Goal: Information Seeking & Learning: Learn about a topic

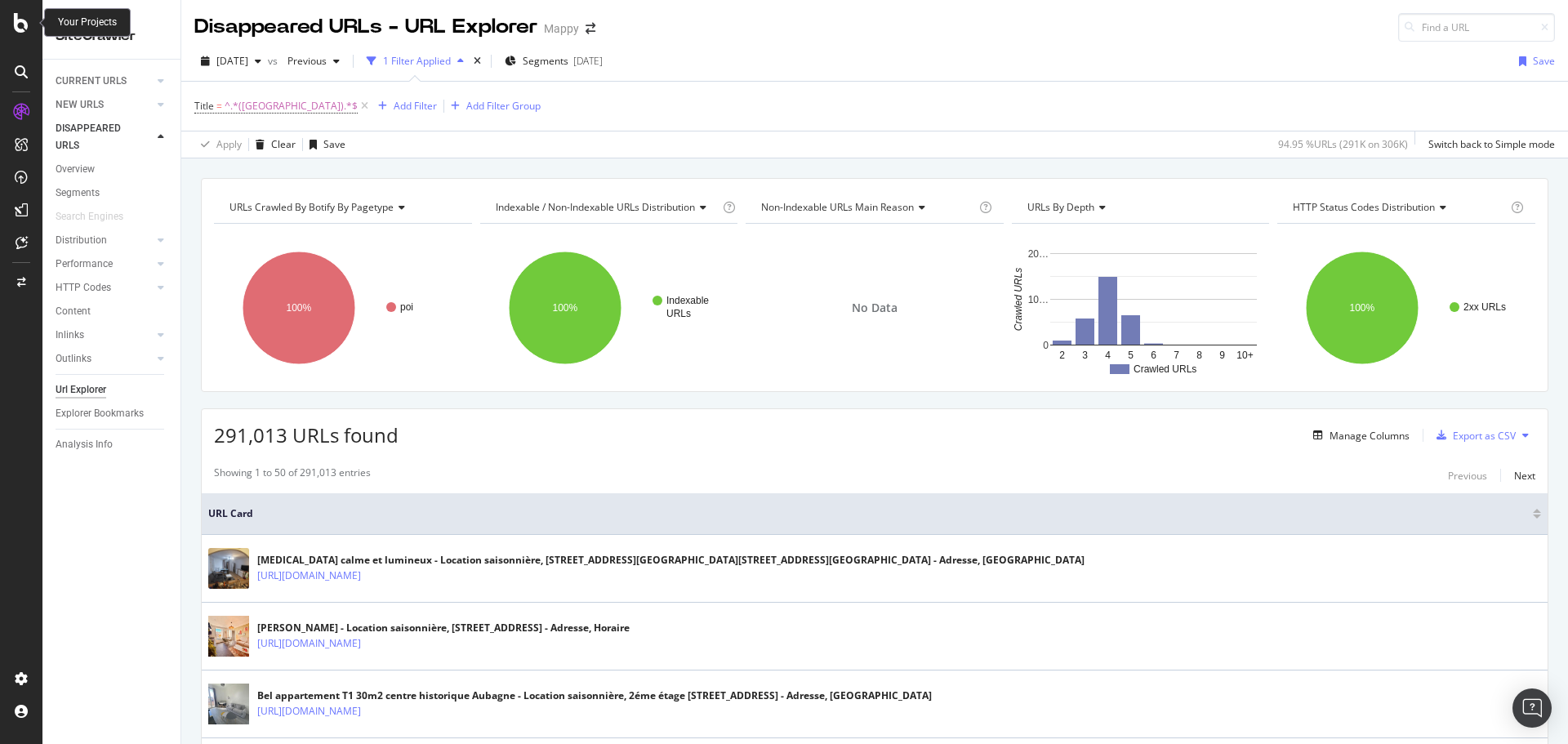
click at [11, 20] on div at bounding box center [21, 23] width 39 height 19
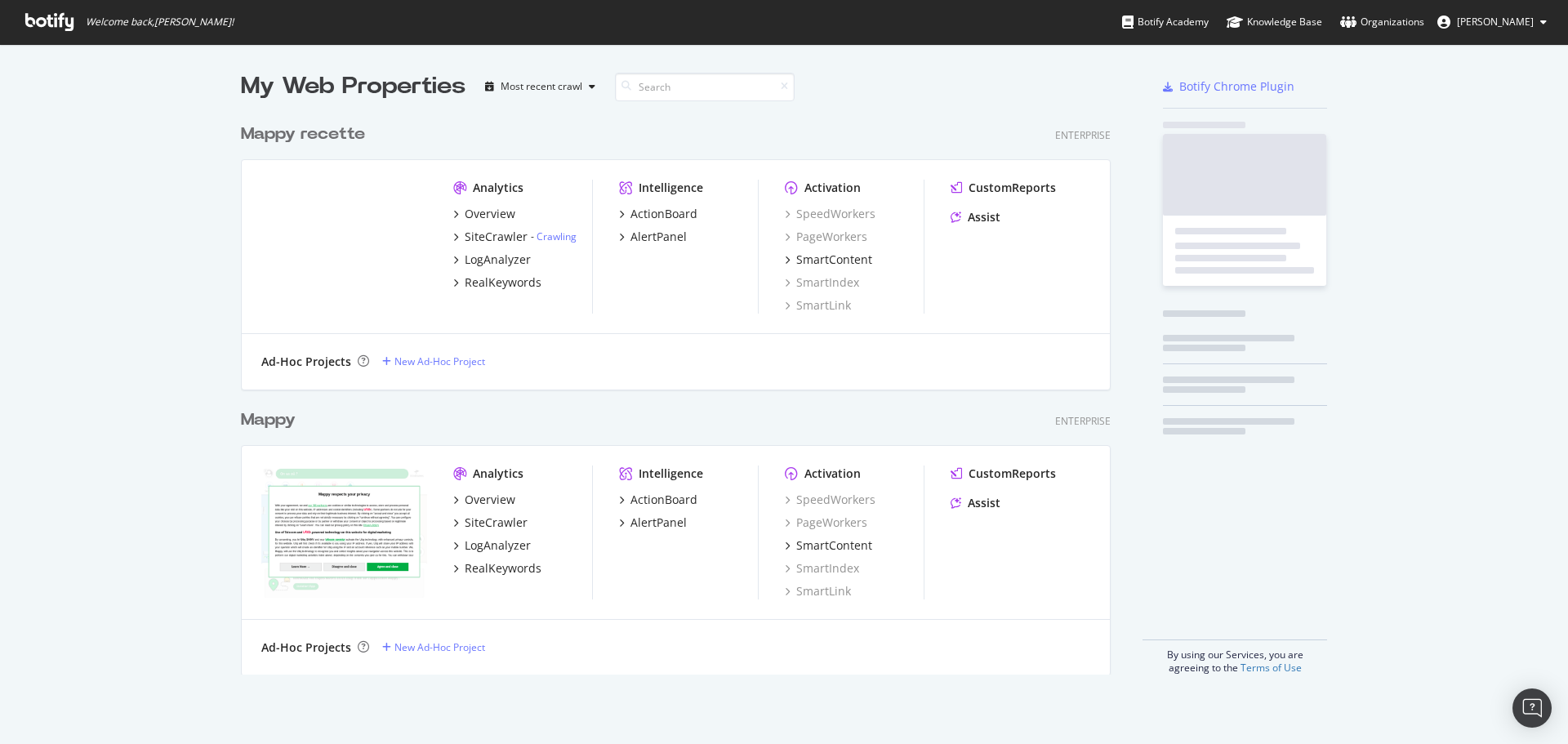
scroll to position [732, 1544]
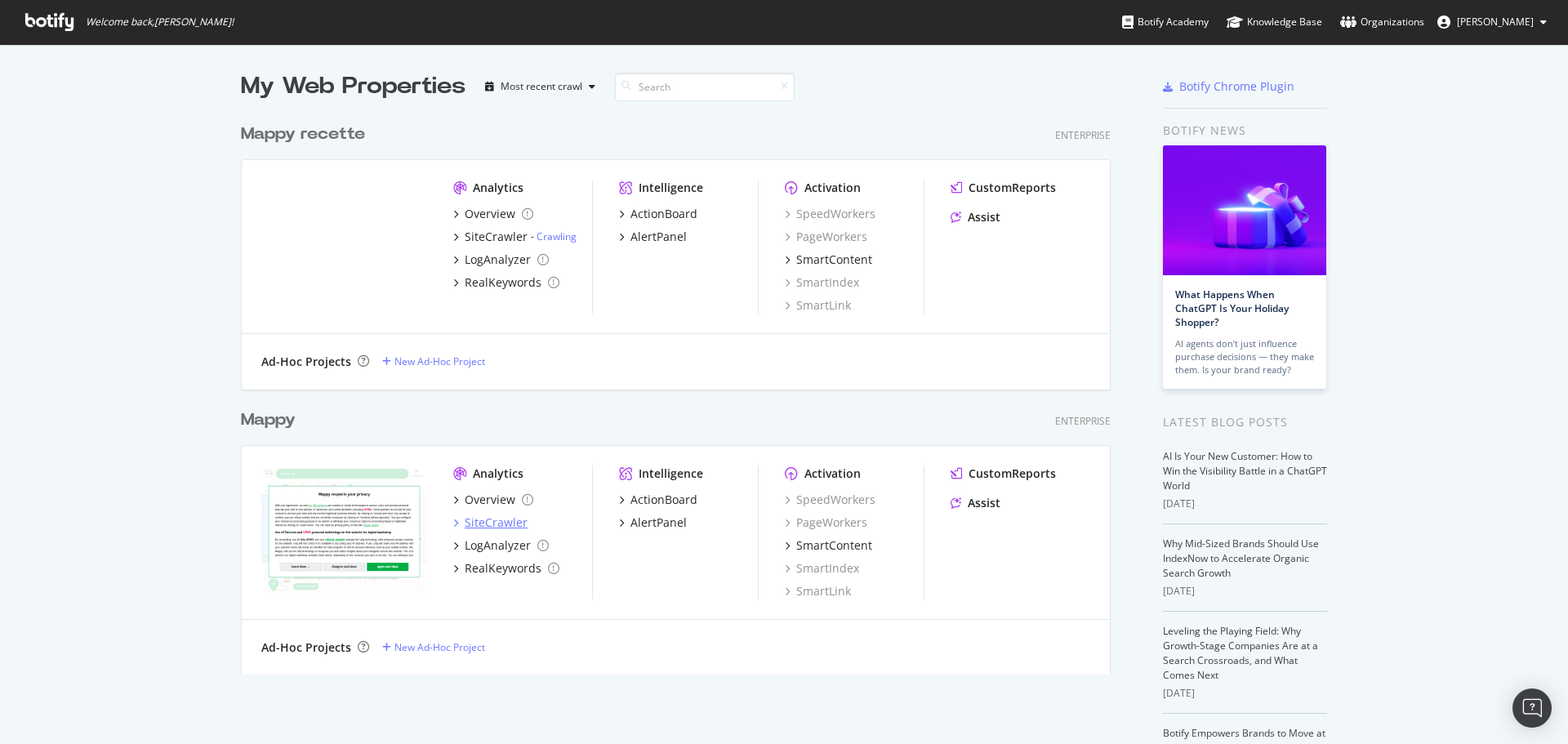
click at [485, 526] on div "SiteCrawler" at bounding box center [496, 522] width 63 height 17
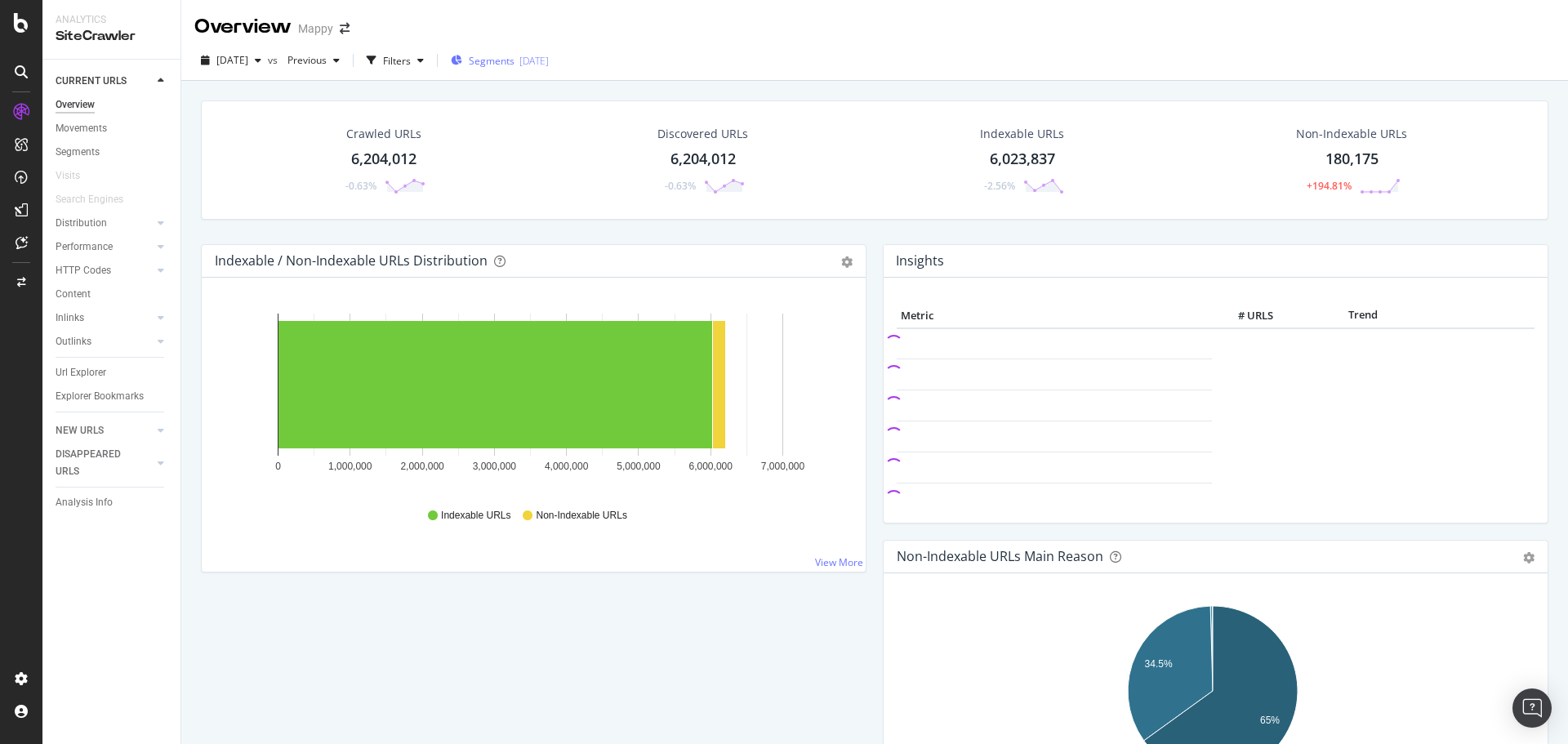
click at [549, 58] on div "[DATE]" at bounding box center [535, 61] width 30 height 14
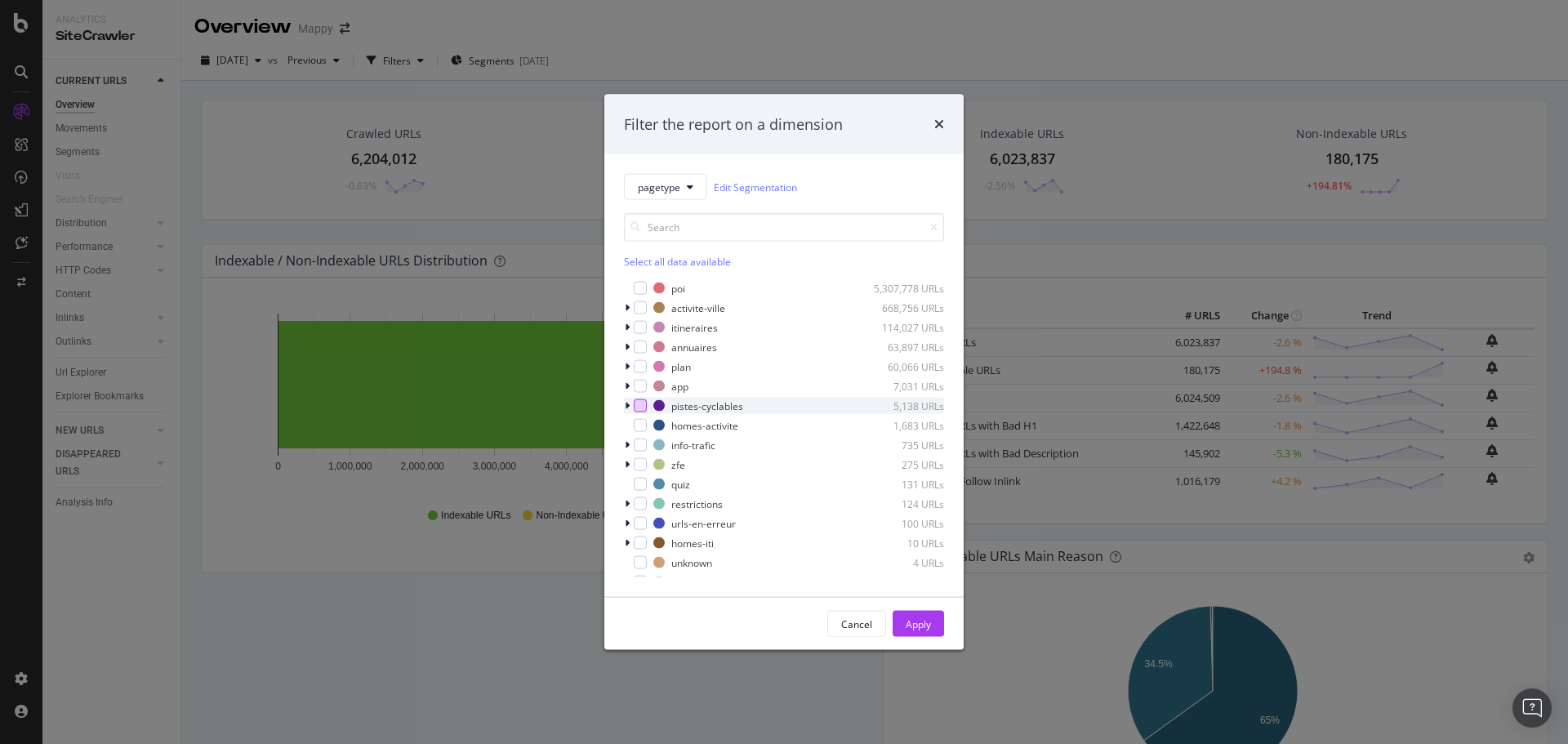
click at [638, 412] on div "modal" at bounding box center [640, 406] width 13 height 13
click at [923, 618] on div "Apply" at bounding box center [917, 624] width 25 height 14
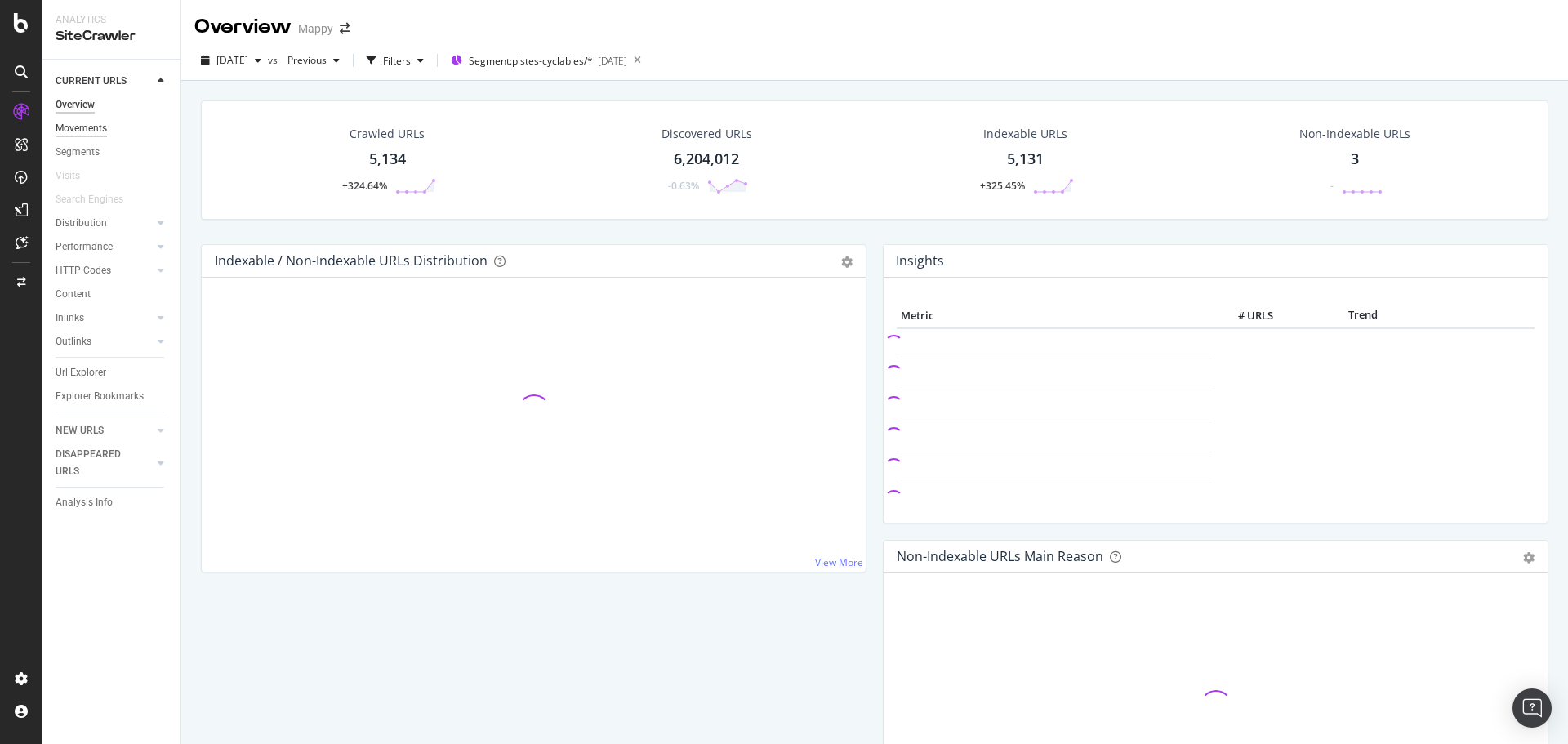
click at [75, 133] on div "Movements" at bounding box center [81, 129] width 51 height 17
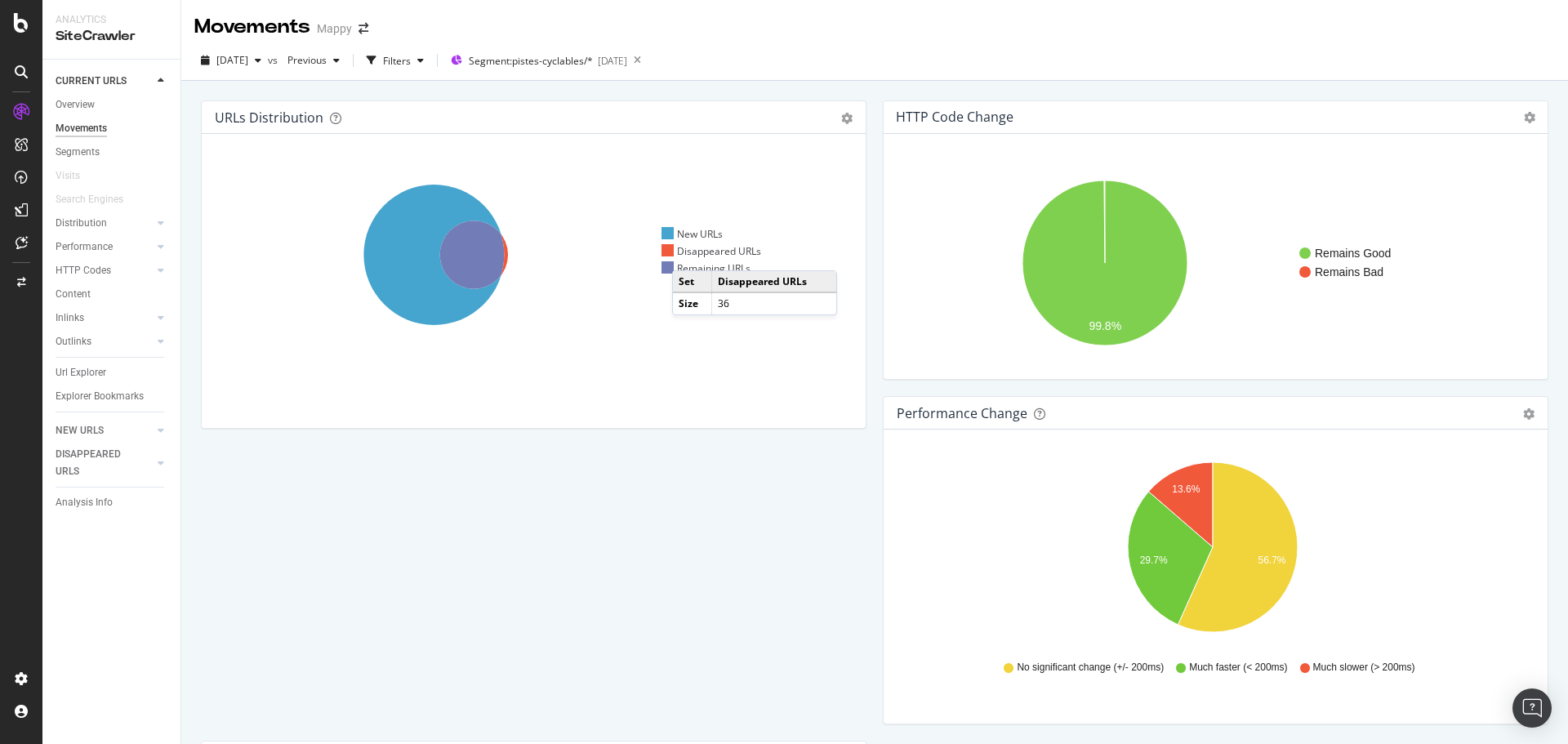
click at [688, 254] on div "Disappeared URLs" at bounding box center [711, 251] width 100 height 14
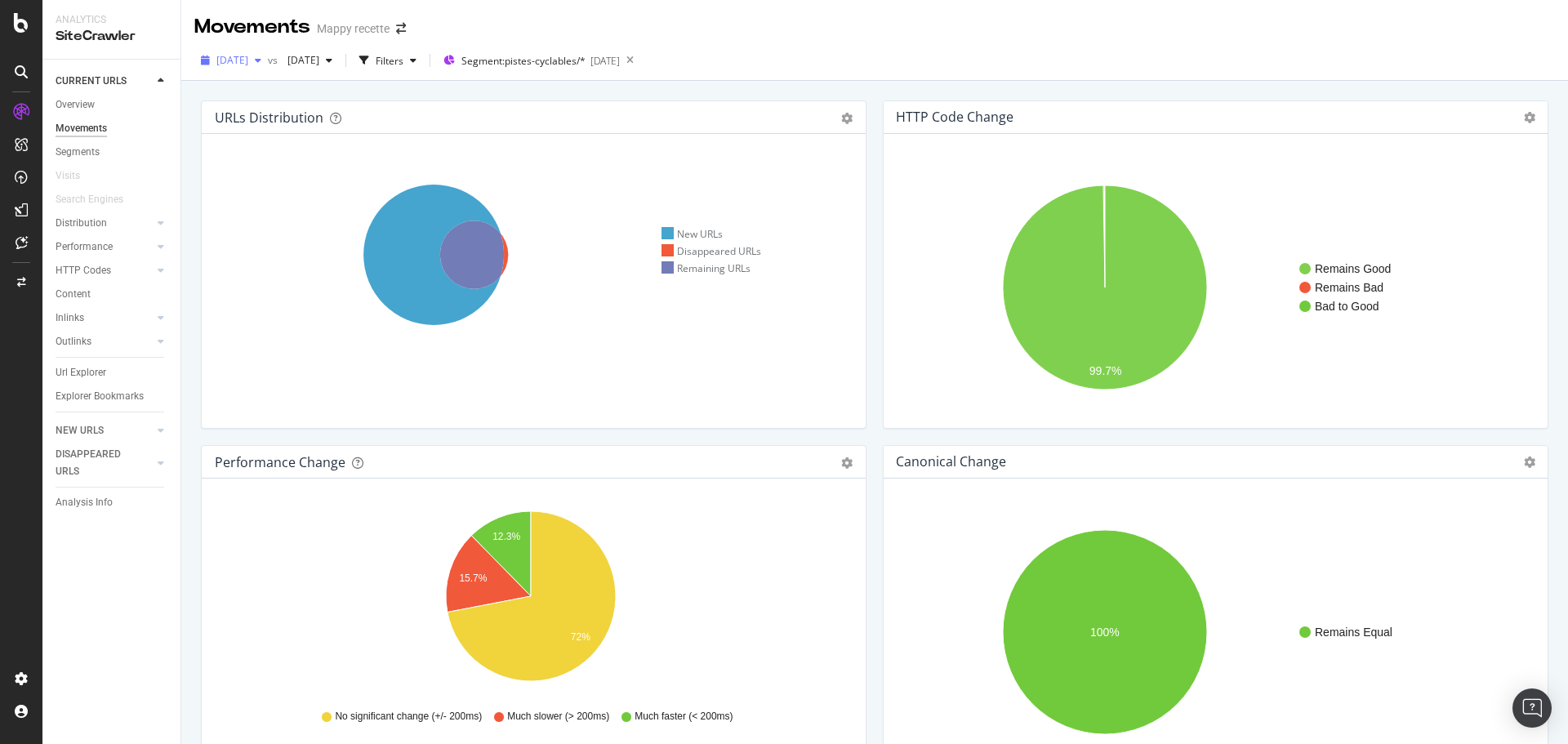
click at [249, 61] on span "[DATE]" at bounding box center [232, 60] width 32 height 14
click at [250, 125] on div "[DATE]" at bounding box center [262, 119] width 87 height 15
click at [319, 64] on span "[DATE]" at bounding box center [300, 60] width 38 height 14
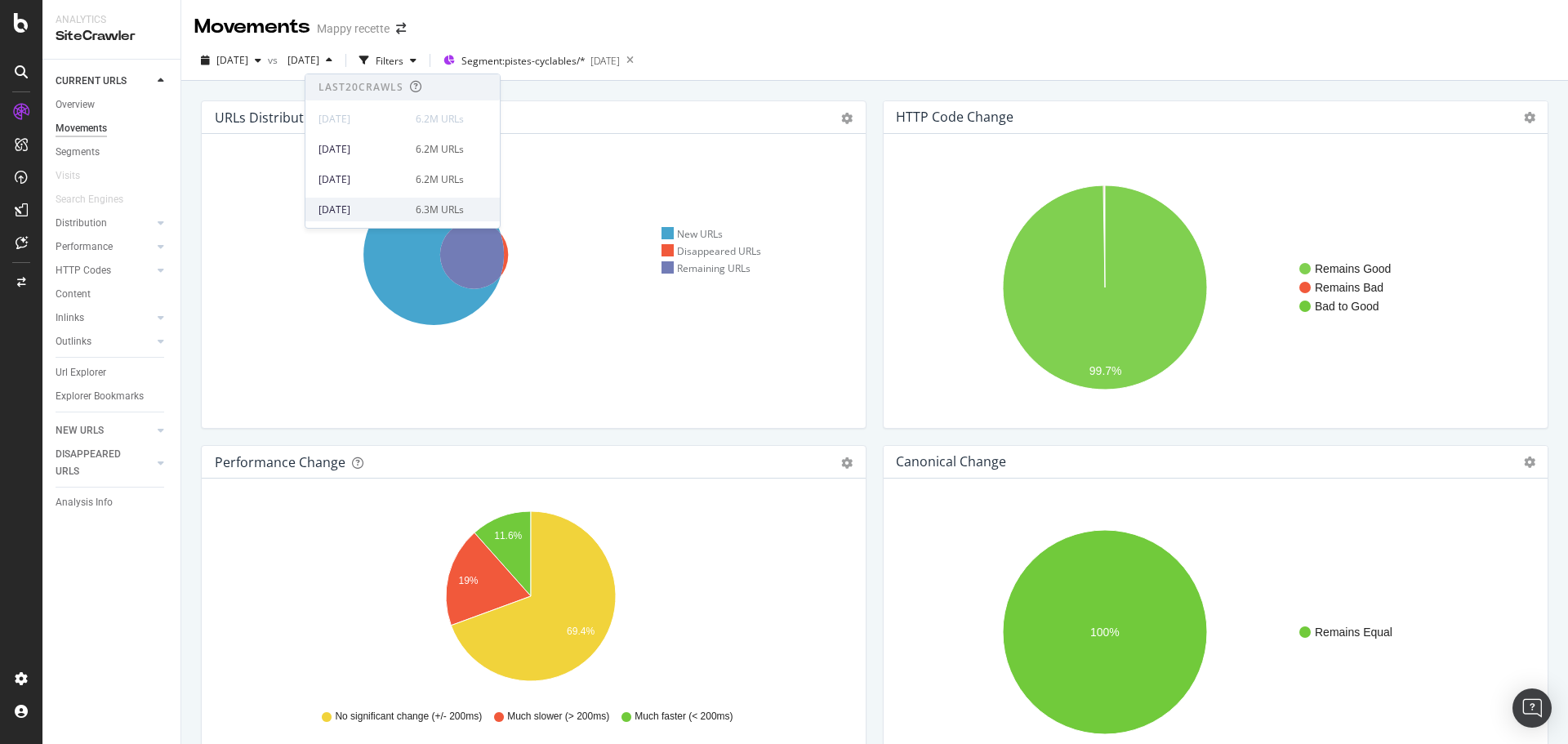
click at [371, 206] on div "[DATE]" at bounding box center [362, 209] width 87 height 15
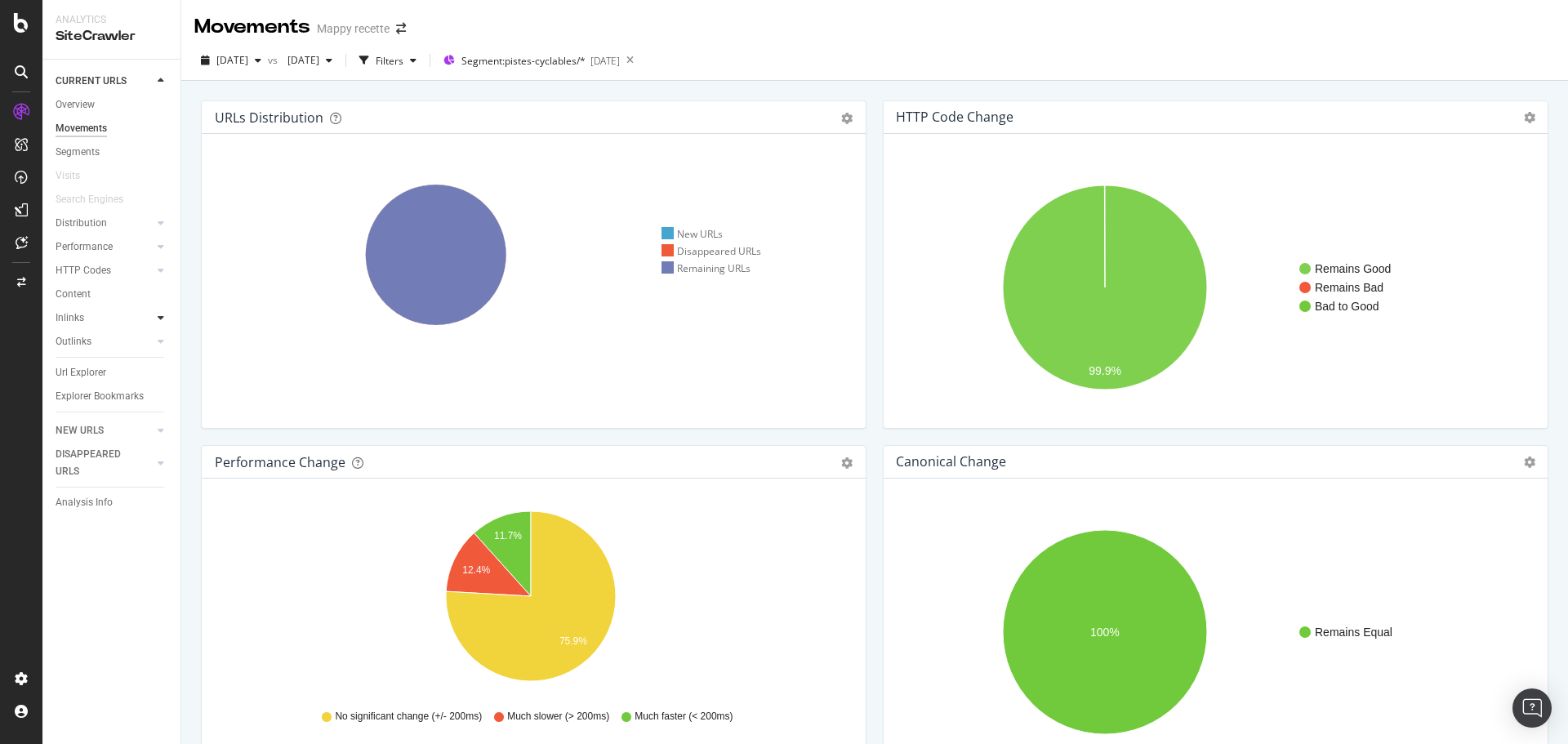
click at [165, 315] on div at bounding box center [160, 317] width 17 height 17
drag, startPoint x: 96, startPoint y: 383, endPoint x: 123, endPoint y: 382, distance: 27.0
click at [96, 383] on div "Insights" at bounding box center [80, 389] width 35 height 17
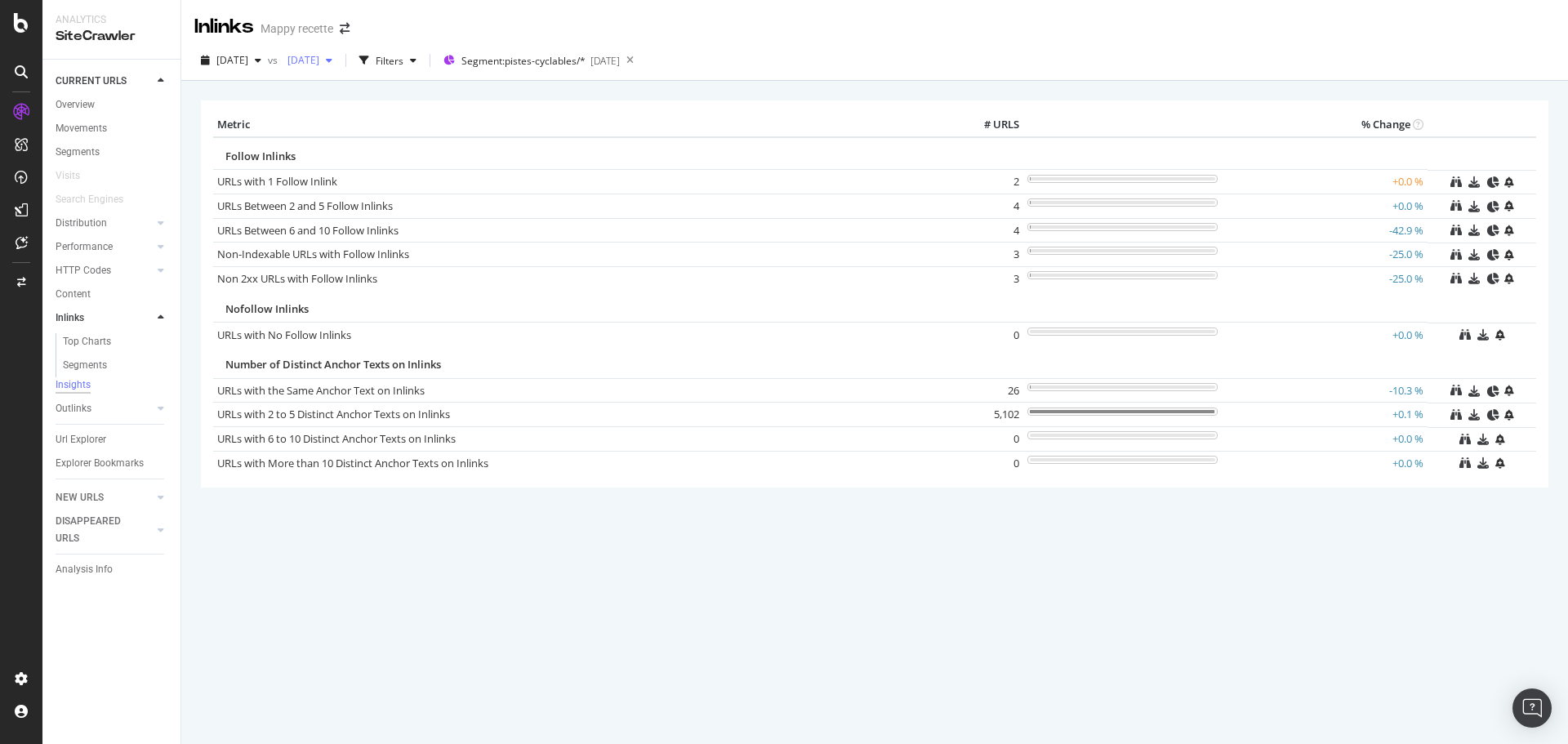
click at [319, 62] on span "[DATE]" at bounding box center [300, 60] width 38 height 14
click at [346, 151] on div "[DATE]" at bounding box center [362, 149] width 87 height 15
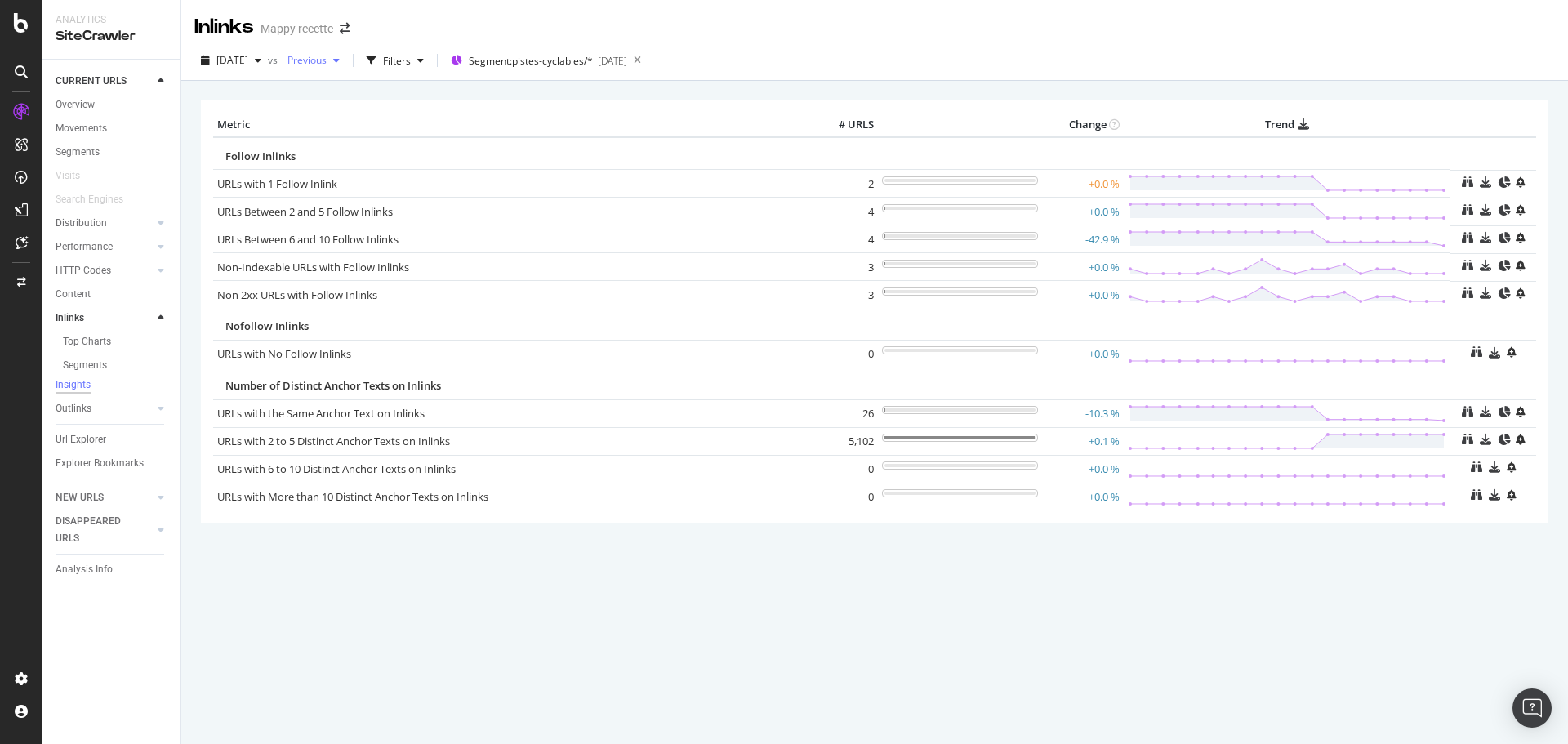
click at [340, 70] on div "Previous" at bounding box center [313, 60] width 65 height 24
click at [327, 62] on span "Previous" at bounding box center [303, 60] width 45 height 14
click at [68, 281] on div "DataExports" at bounding box center [92, 282] width 64 height 17
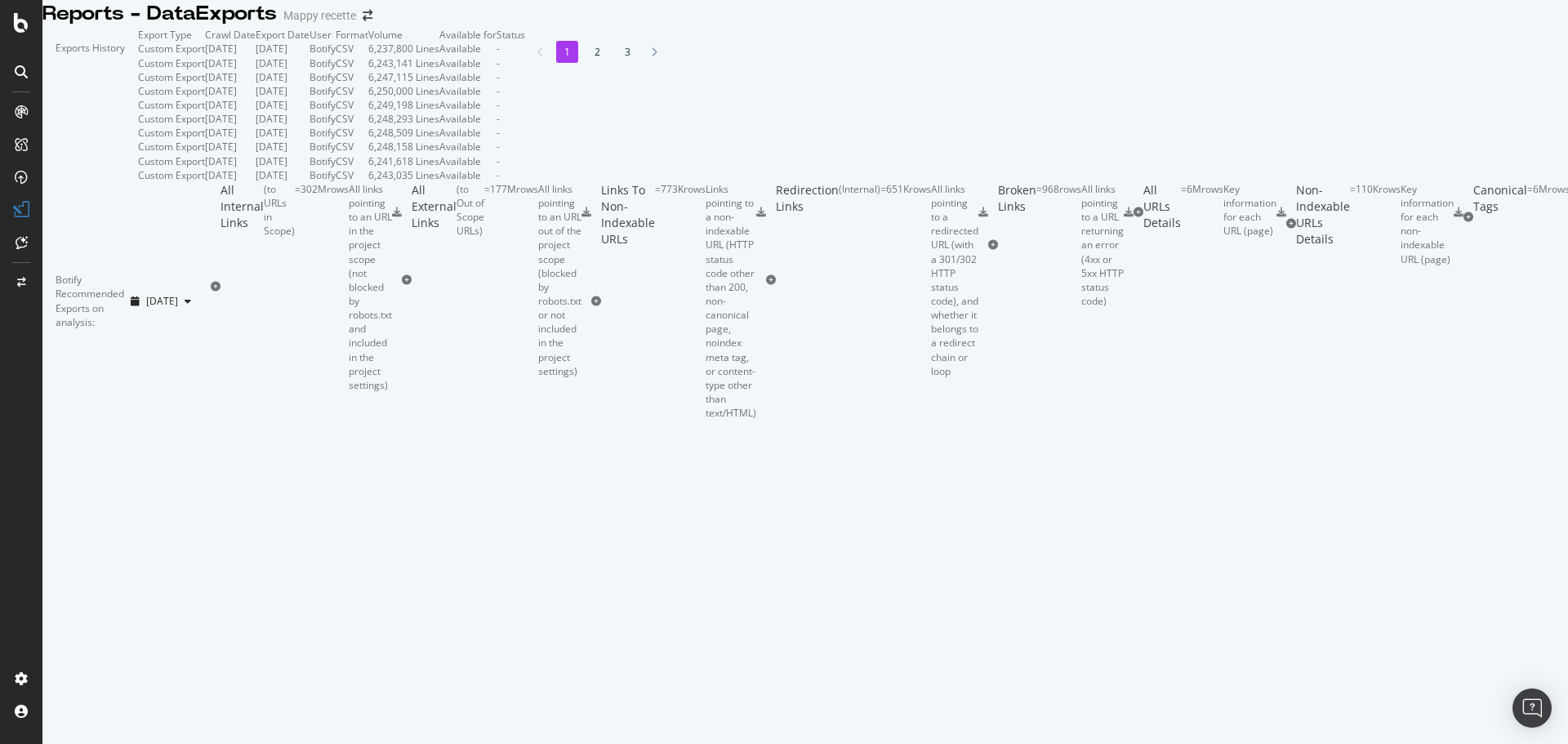
drag, startPoint x: 484, startPoint y: 166, endPoint x: 618, endPoint y: 166, distance: 134.0
click at [525, 56] on tr "Custom Export [DATE] [DATE] Botify CSV 6,237,800 Lines Available -" at bounding box center [331, 49] width 387 height 14
click at [310, 56] on td "[DATE]" at bounding box center [283, 49] width 54 height 14
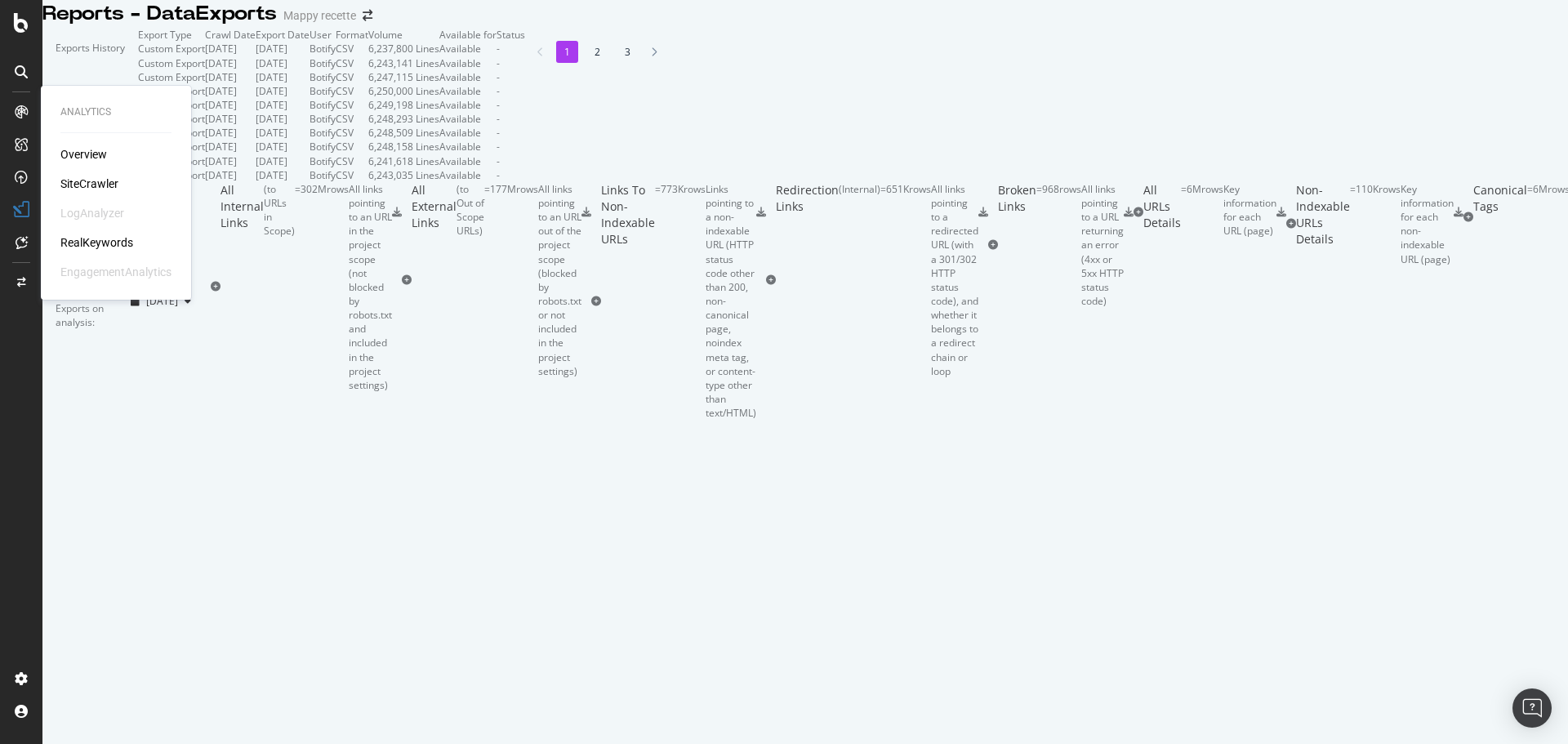
click at [84, 148] on div "Overview" at bounding box center [83, 154] width 46 height 17
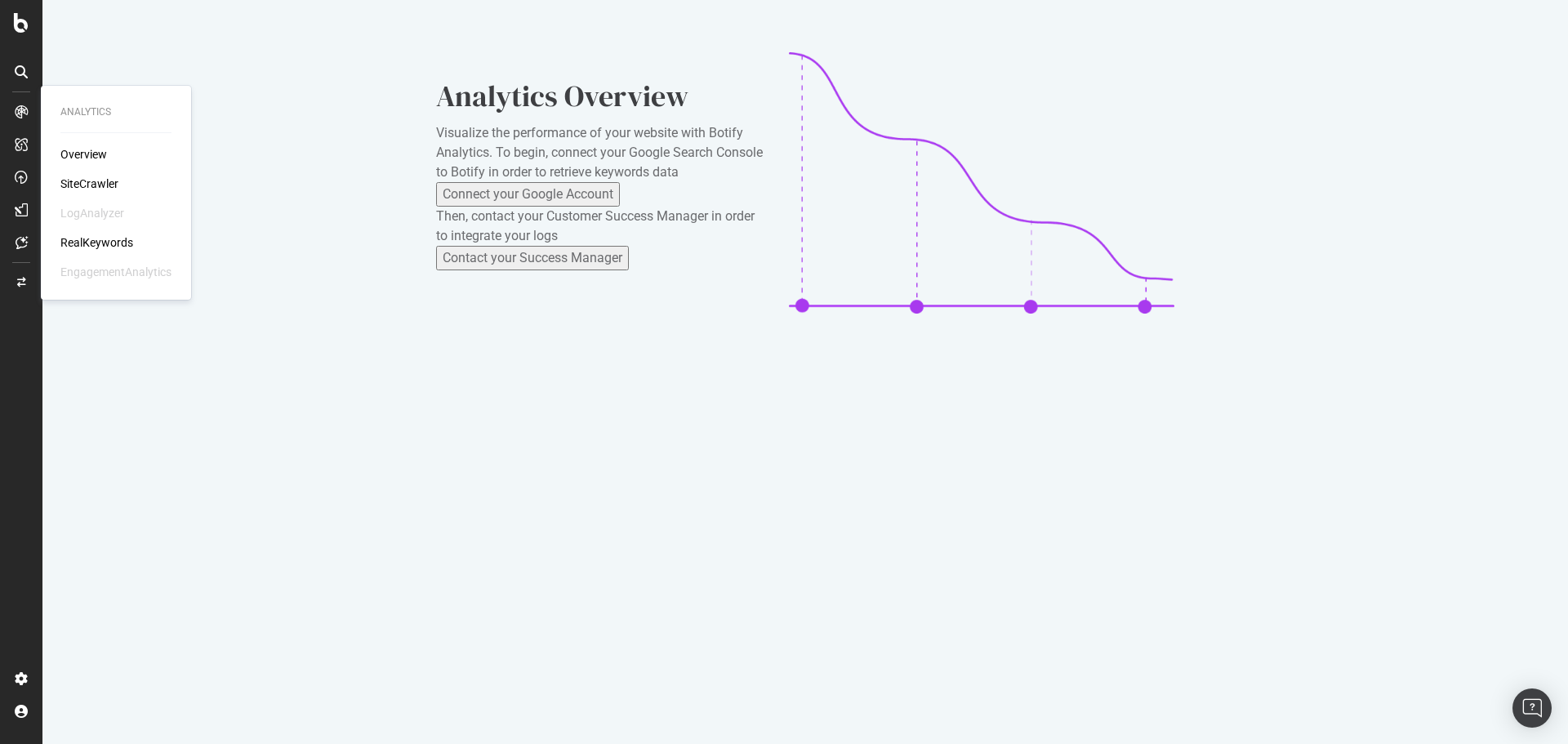
click at [82, 188] on div "SiteCrawler" at bounding box center [89, 183] width 58 height 17
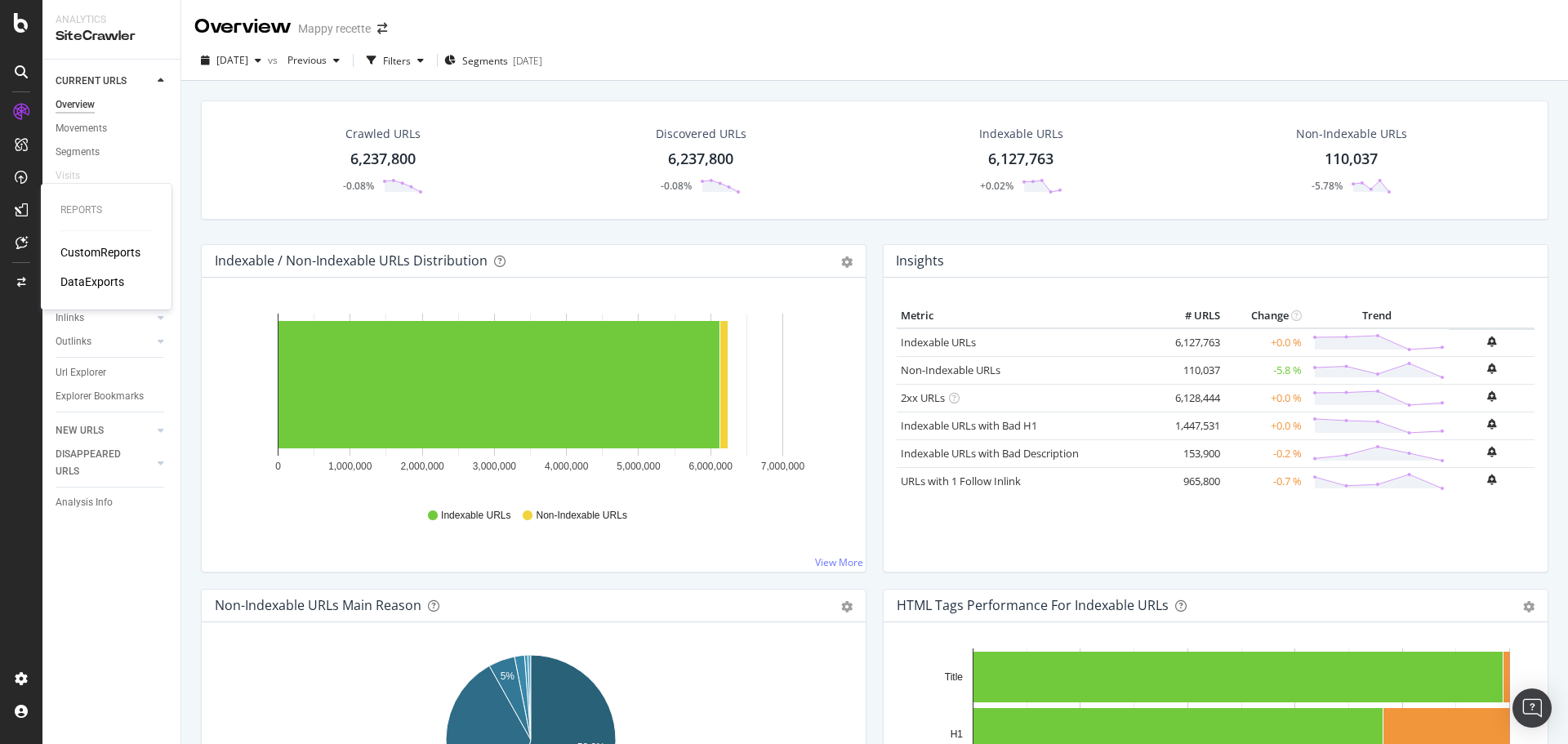
click at [75, 257] on div "CustomReports" at bounding box center [100, 252] width 80 height 17
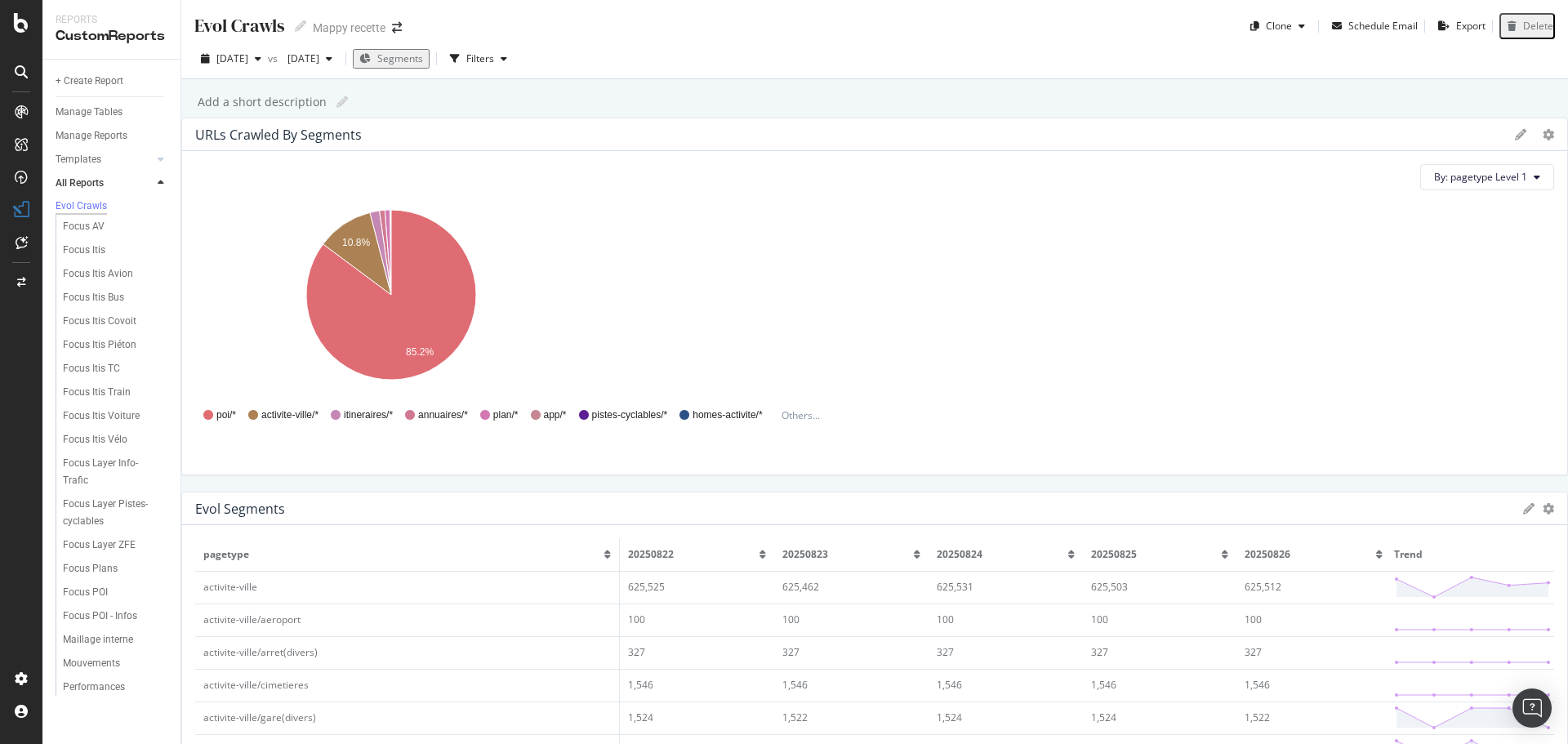
click at [1237, 538] on th "20250826" at bounding box center [1313, 554] width 154 height 32
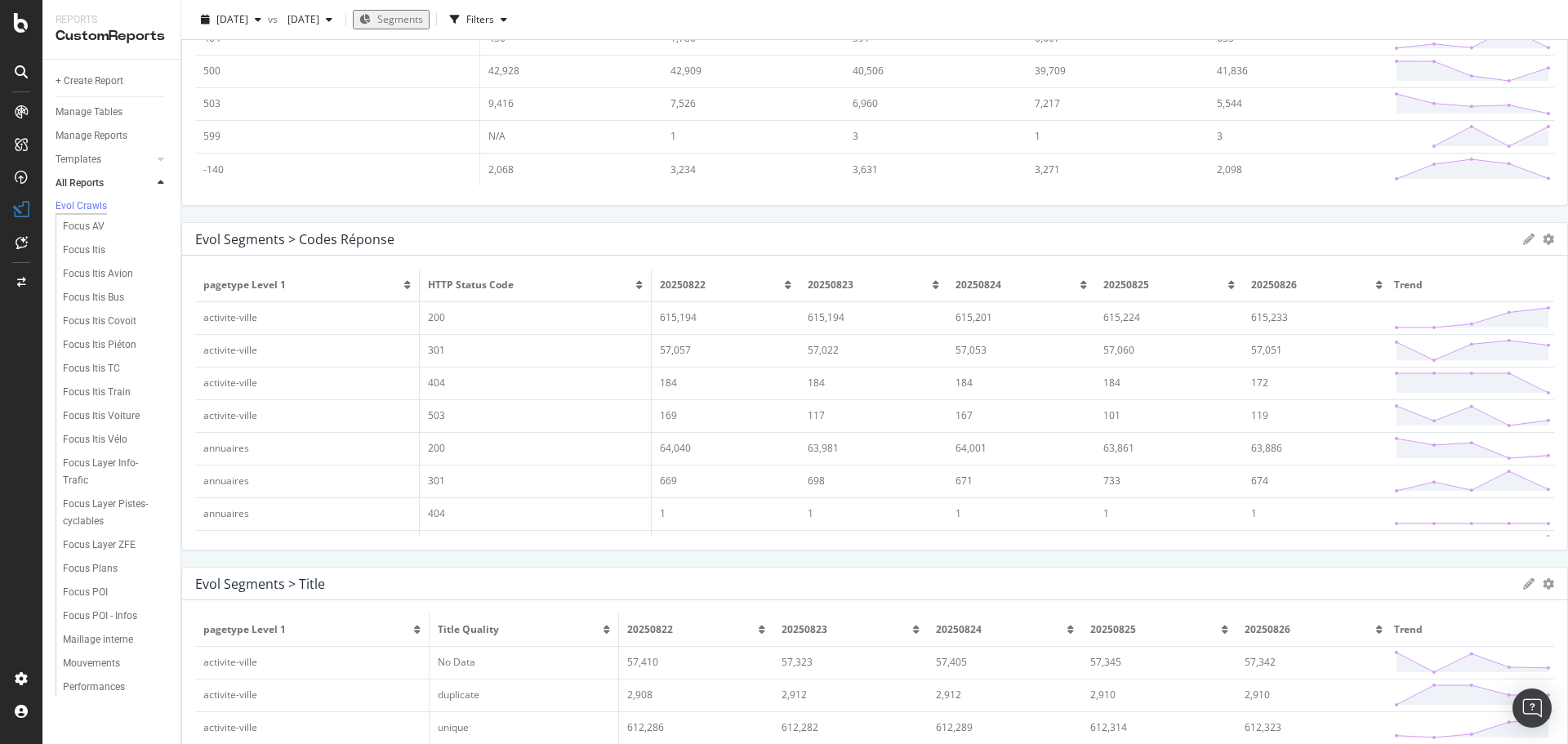
scroll to position [980, 0]
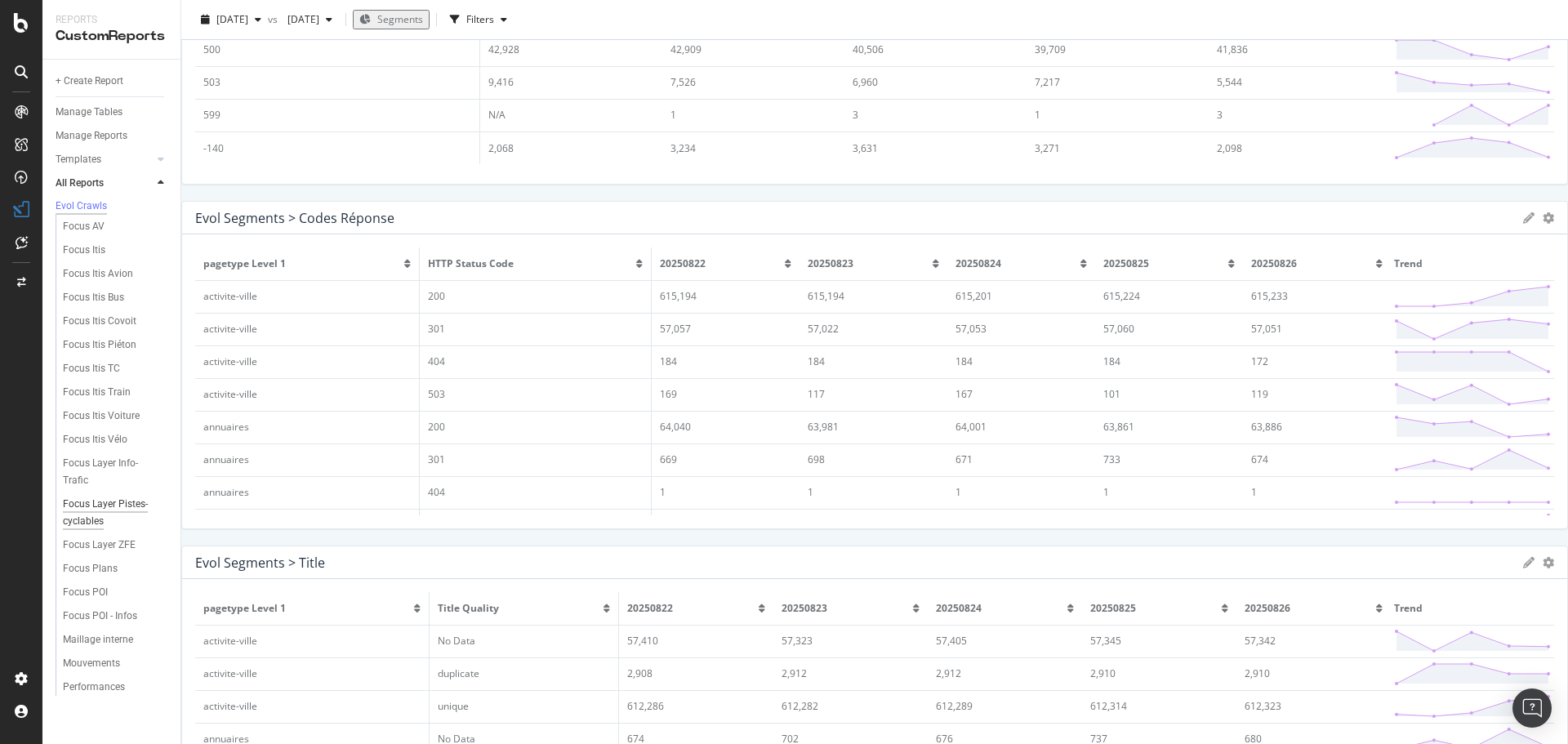
click at [109, 515] on div "Focus Layer Pistes-cyclables" at bounding box center [110, 512] width 94 height 34
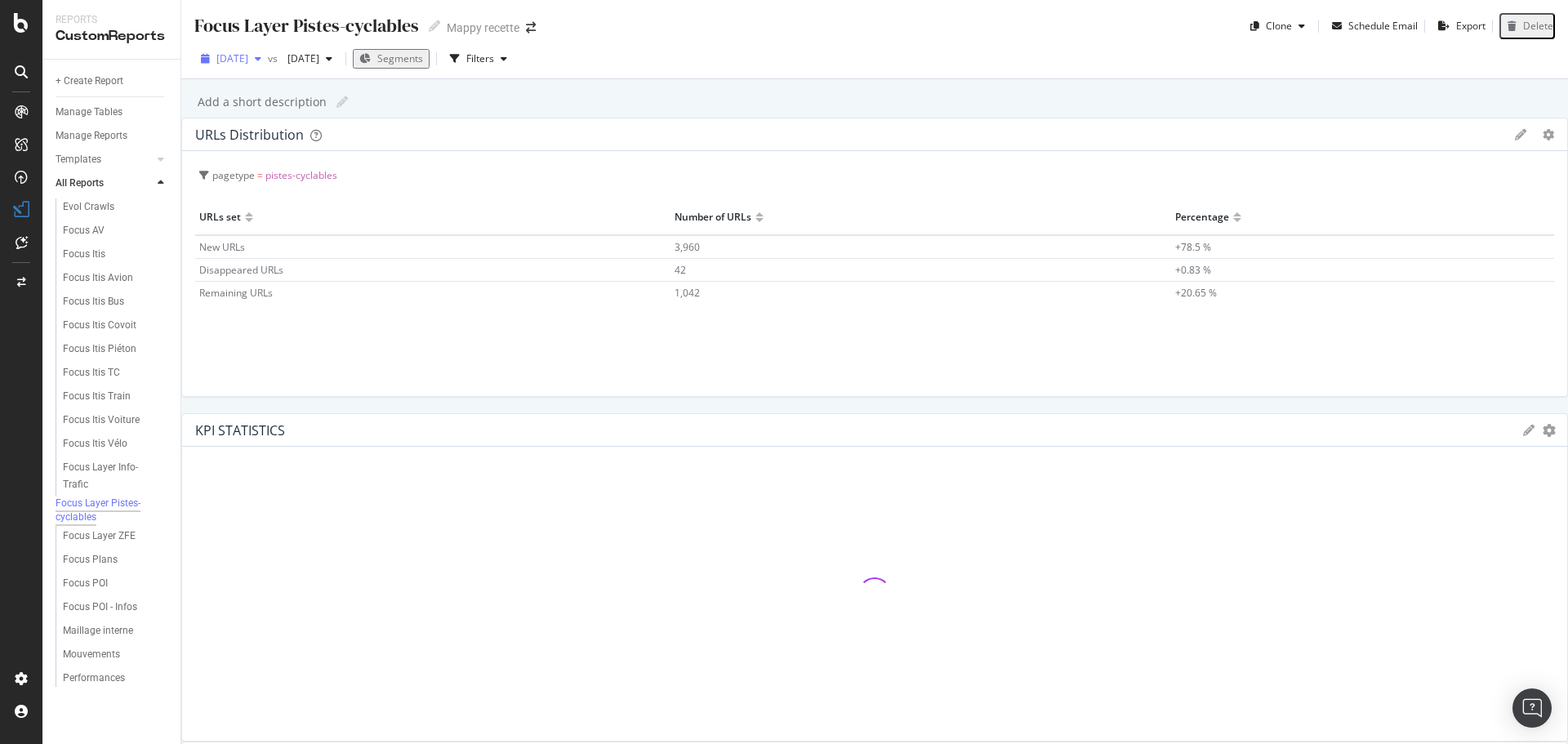
click at [249, 53] on span "[DATE]" at bounding box center [232, 58] width 32 height 14
click at [476, 118] on div "Focus Layer Pistes-cyclables Focus Layer Pistes-cyclables Mappy recette Clone S…" at bounding box center [875, 372] width 1387 height 744
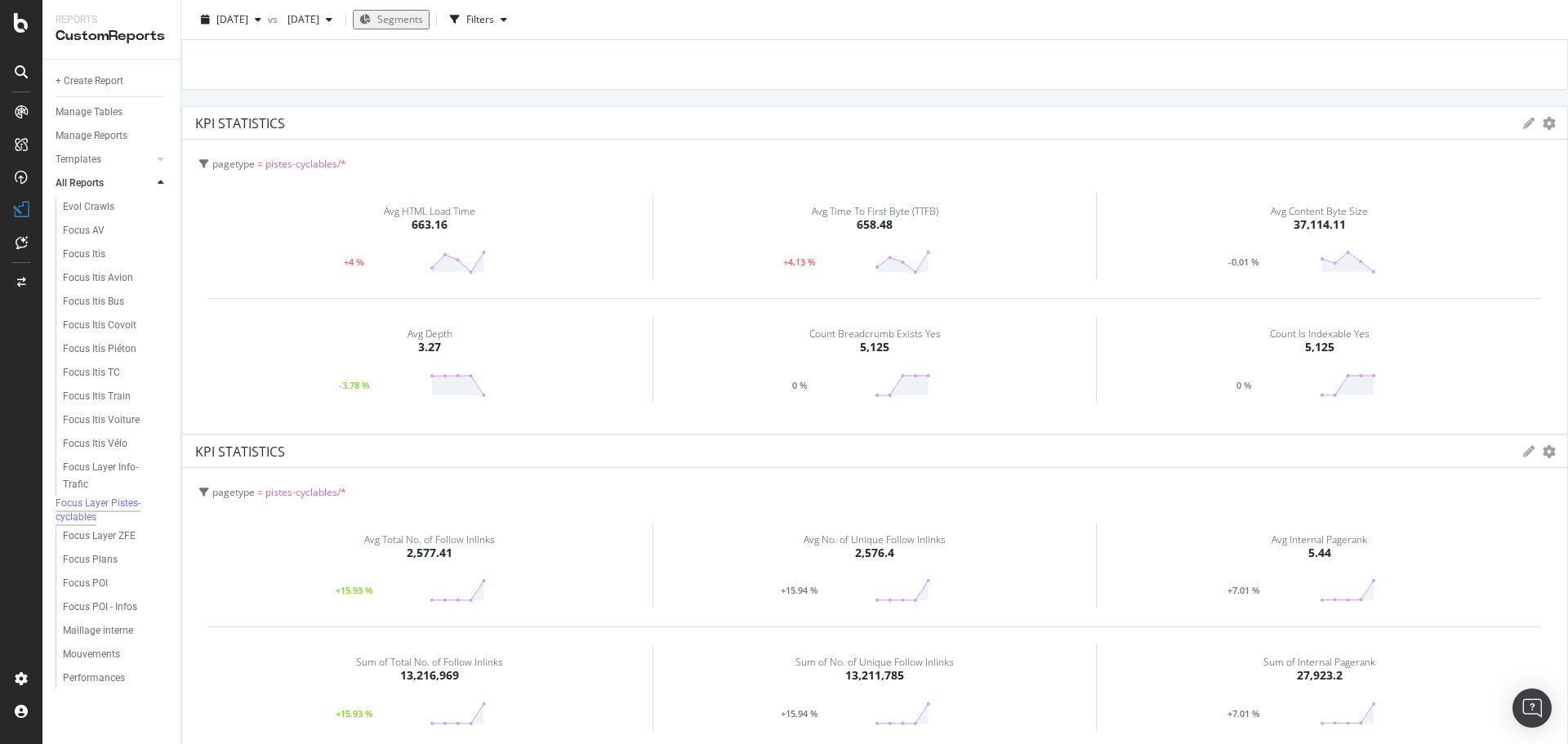
scroll to position [1032, 0]
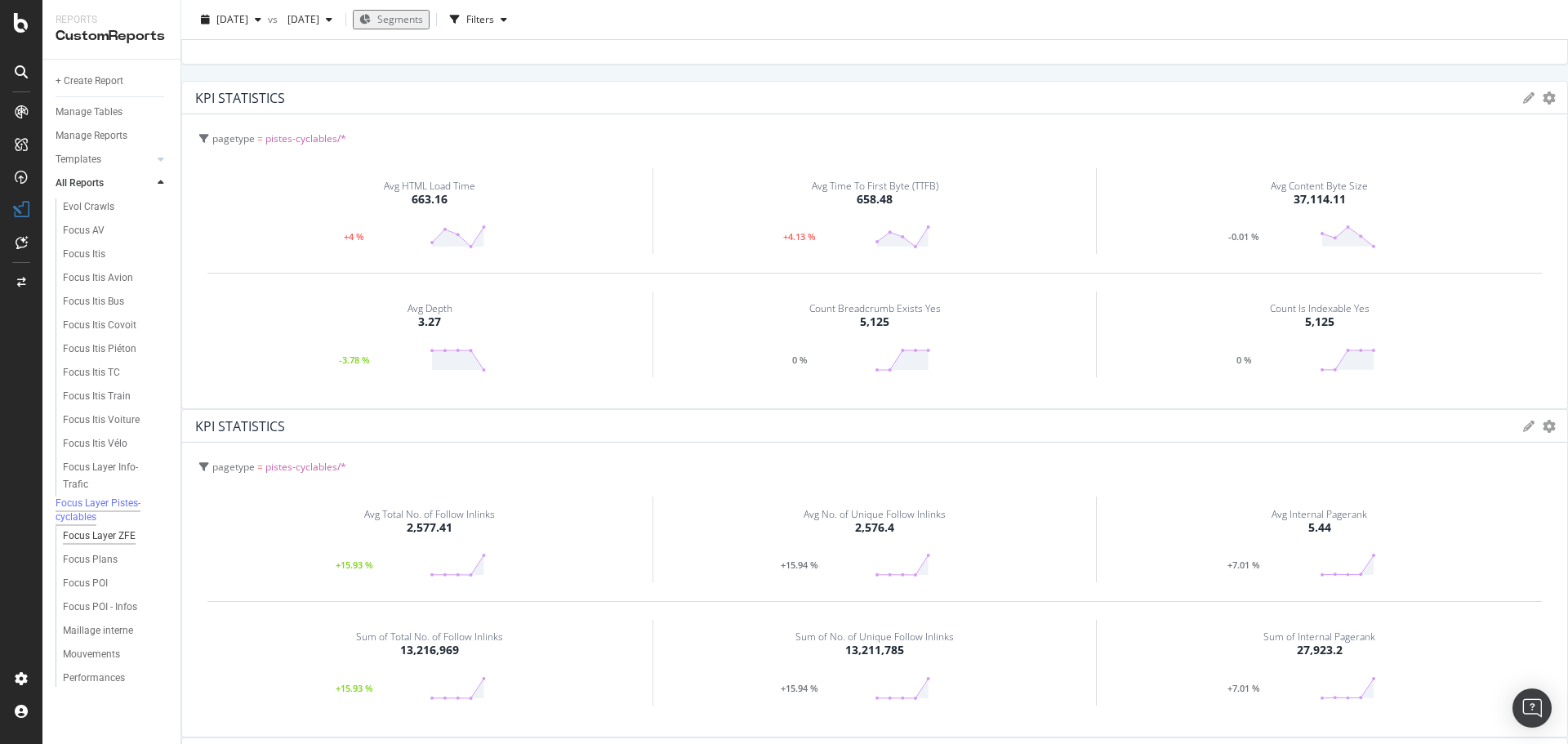
click at [126, 545] on div "Focus Layer ZFE" at bounding box center [99, 536] width 72 height 17
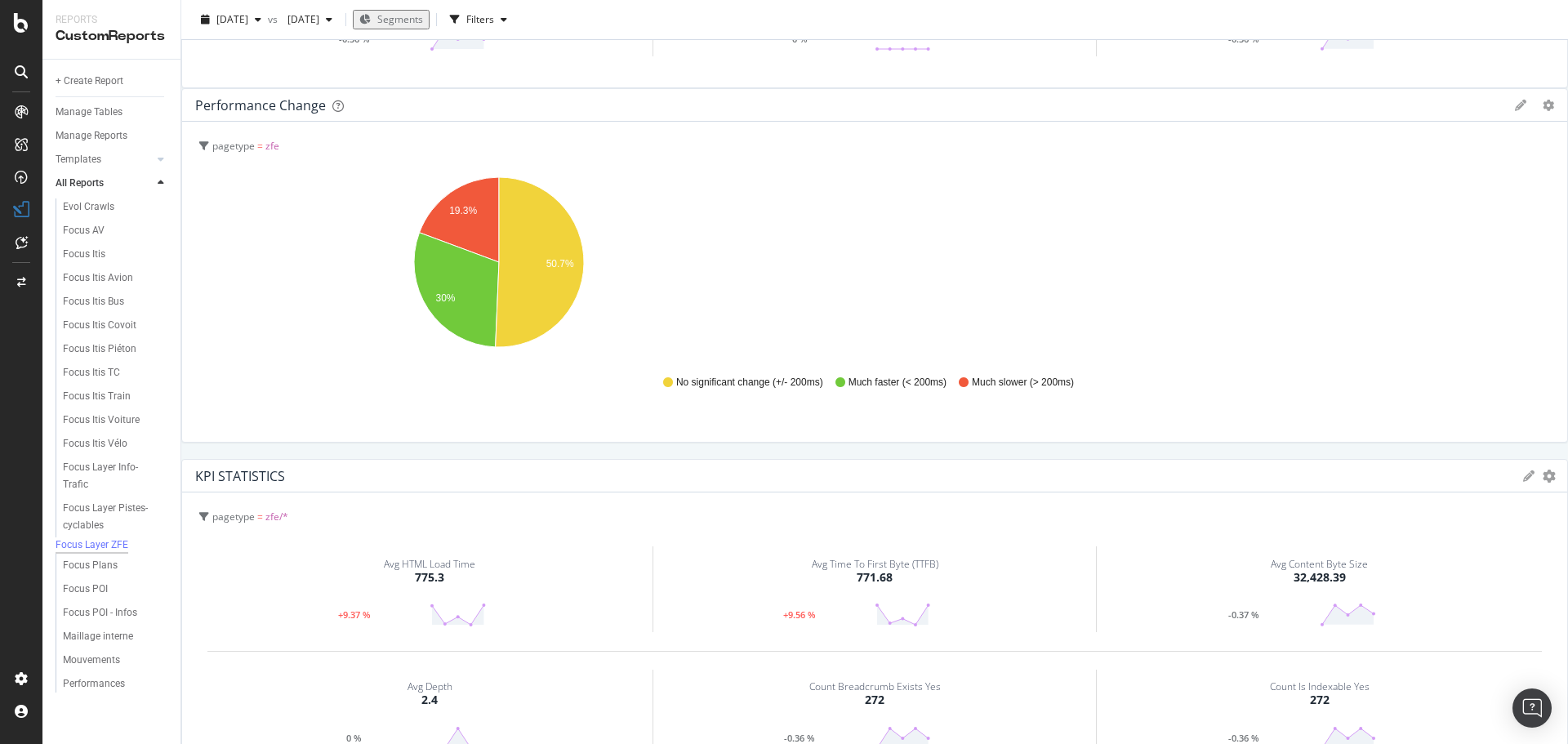
scroll to position [735, 0]
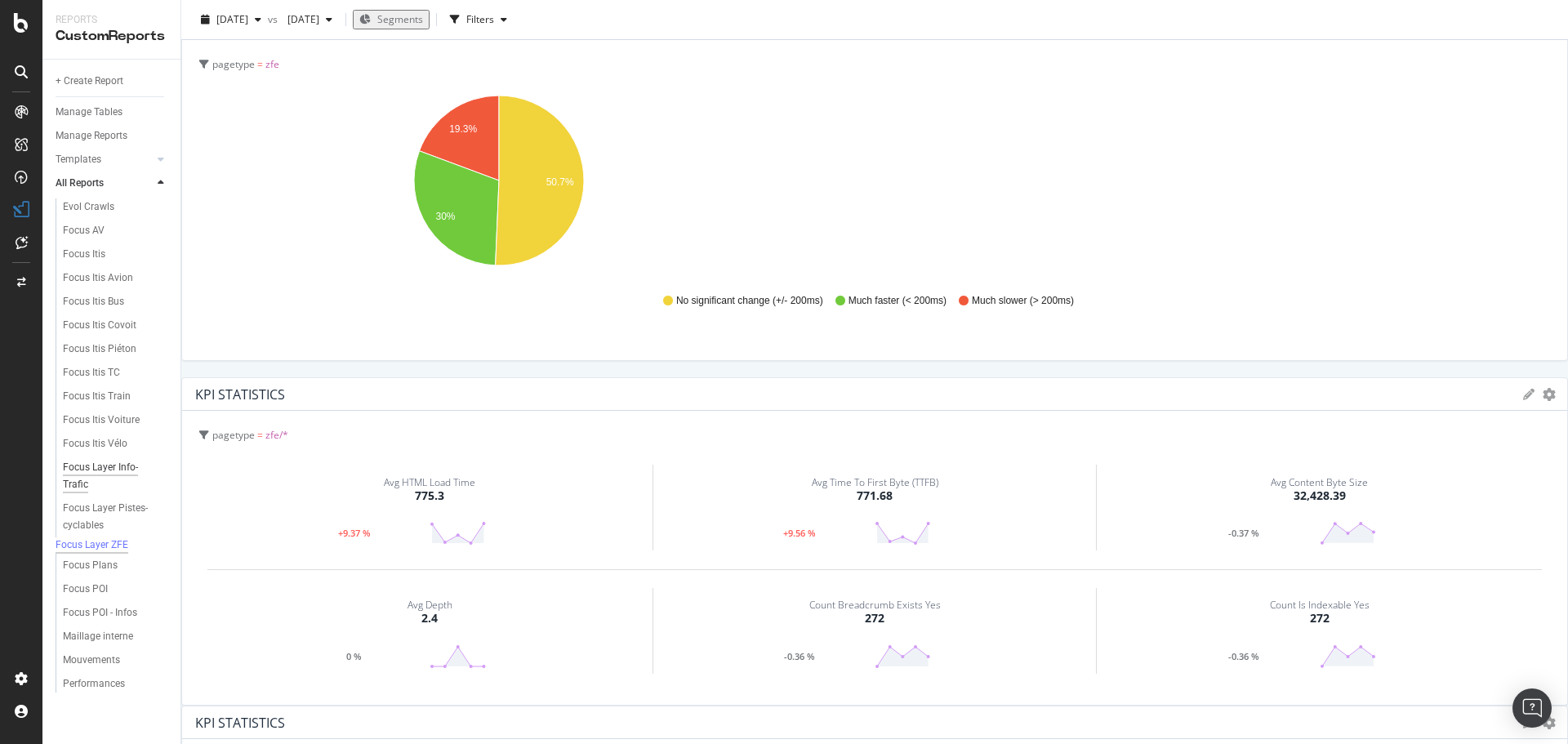
click at [126, 480] on div "Focus Layer Info-Trafic" at bounding box center [108, 475] width 92 height 34
